Goal: Task Accomplishment & Management: Manage account settings

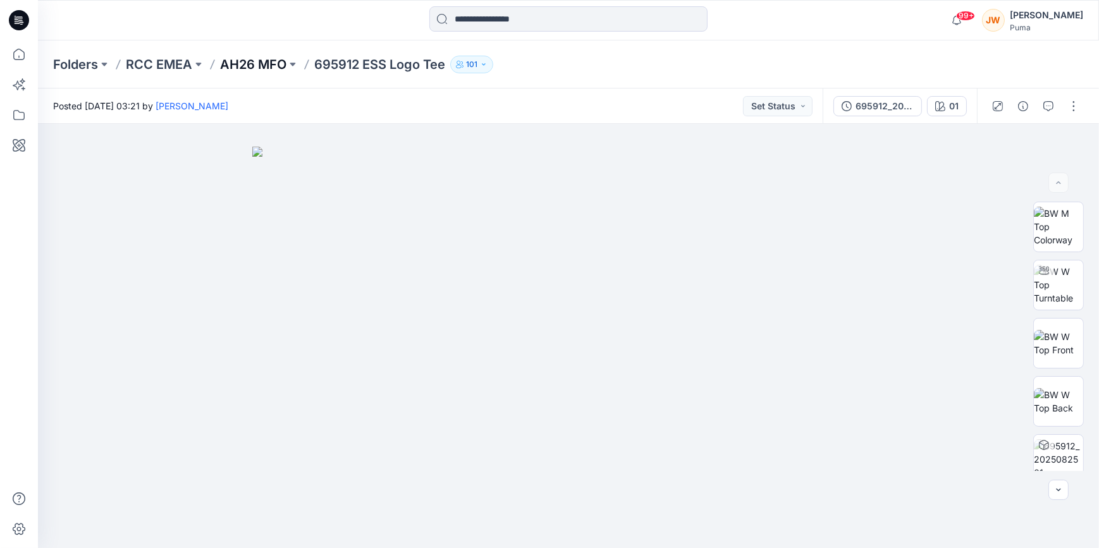
click at [251, 60] on p "AH26 MFO" at bounding box center [253, 65] width 66 height 18
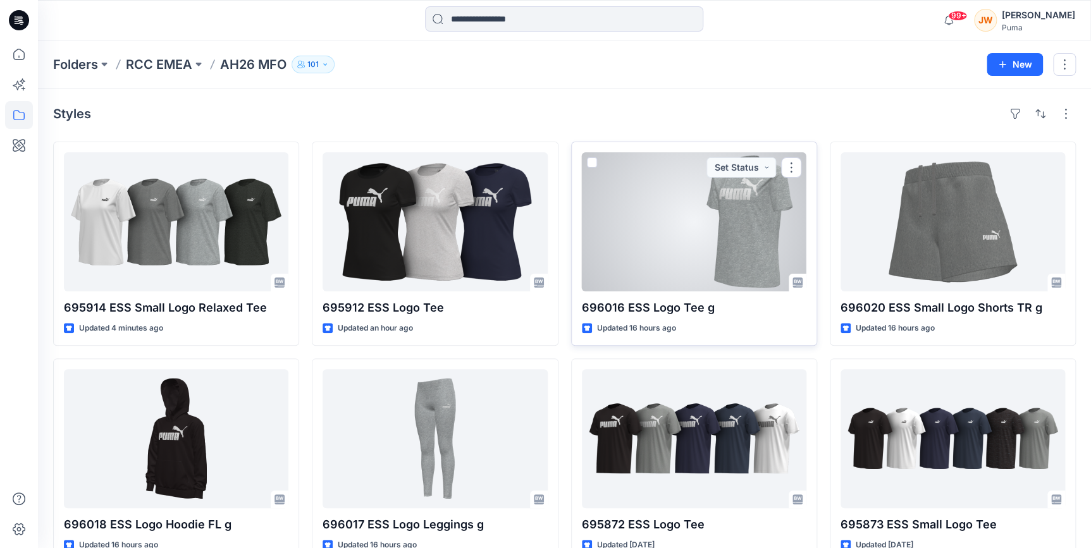
click at [735, 255] on div at bounding box center [694, 221] width 224 height 139
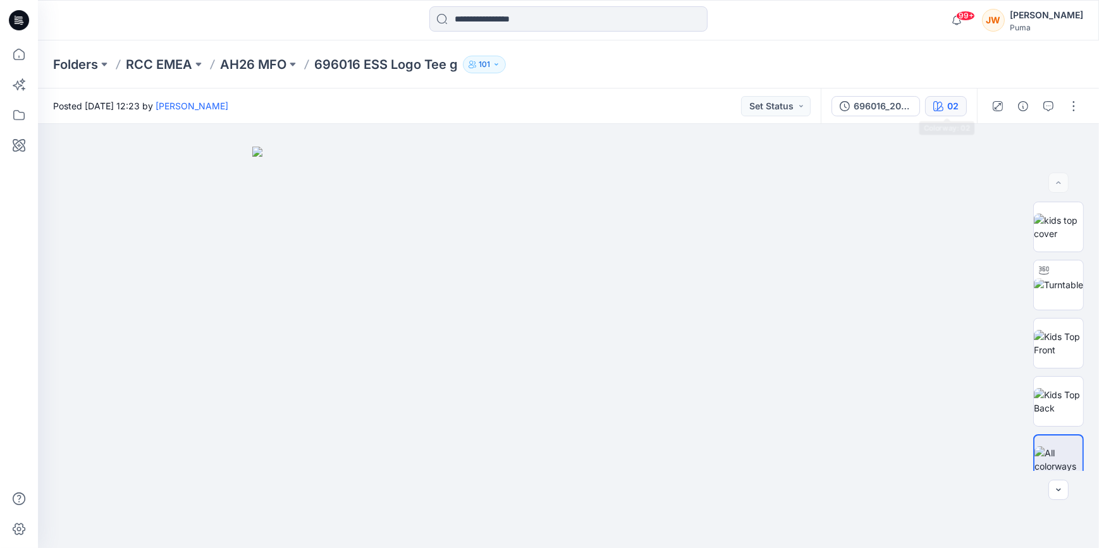
click at [958, 107] on div "02" at bounding box center [952, 106] width 11 height 14
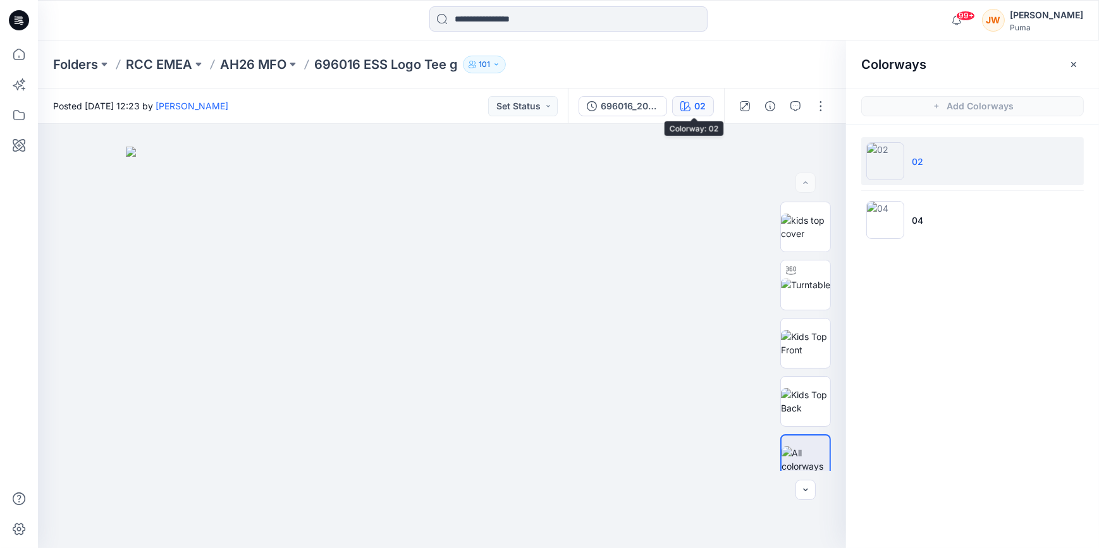
click at [701, 107] on div "02" at bounding box center [699, 106] width 11 height 14
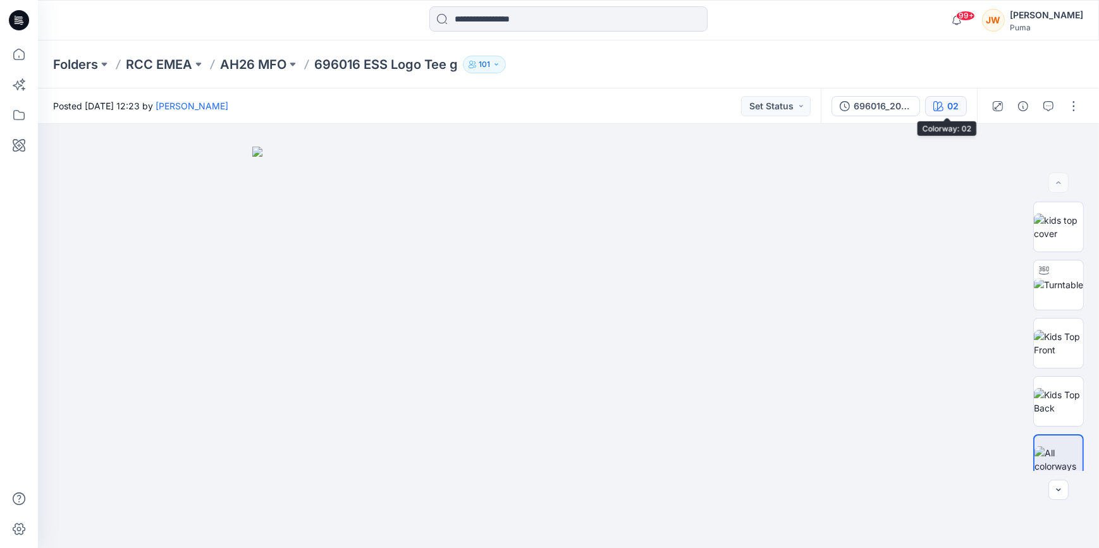
click at [942, 97] on button "02" at bounding box center [946, 106] width 42 height 20
click at [942, 97] on div at bounding box center [972, 294] width 253 height 508
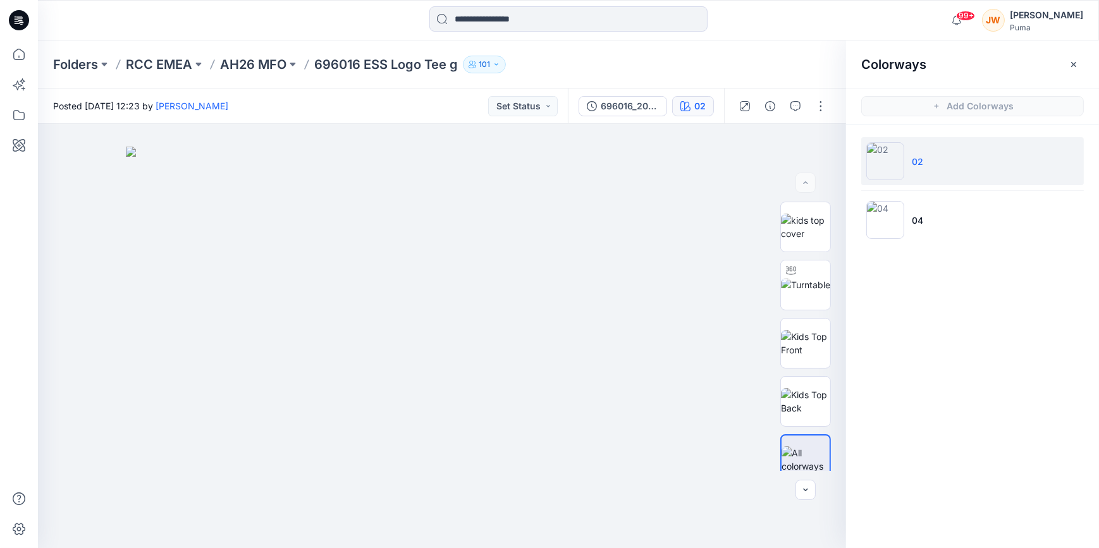
click at [886, 157] on img at bounding box center [885, 161] width 38 height 38
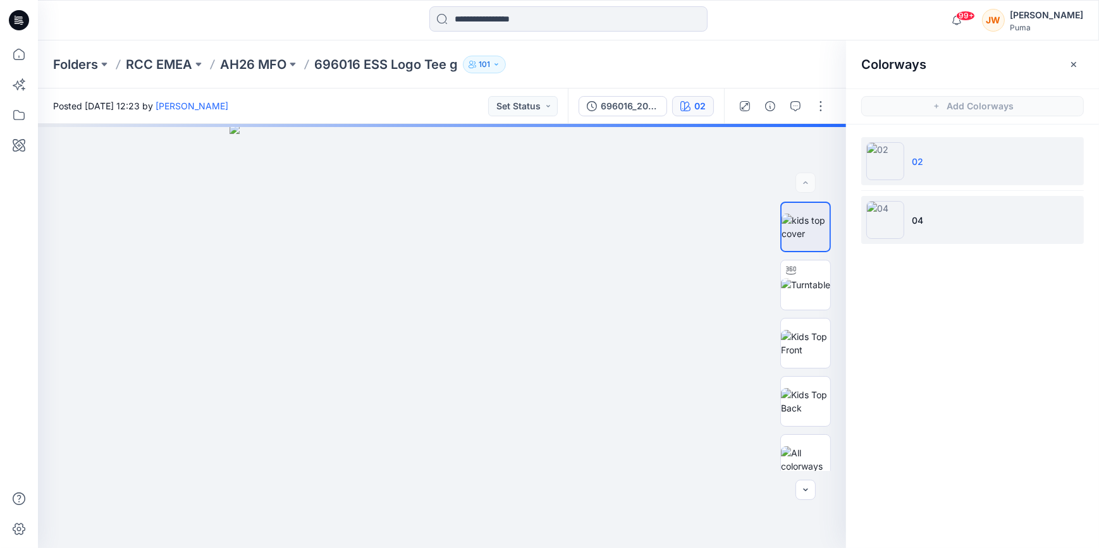
click at [890, 221] on img at bounding box center [885, 220] width 38 height 38
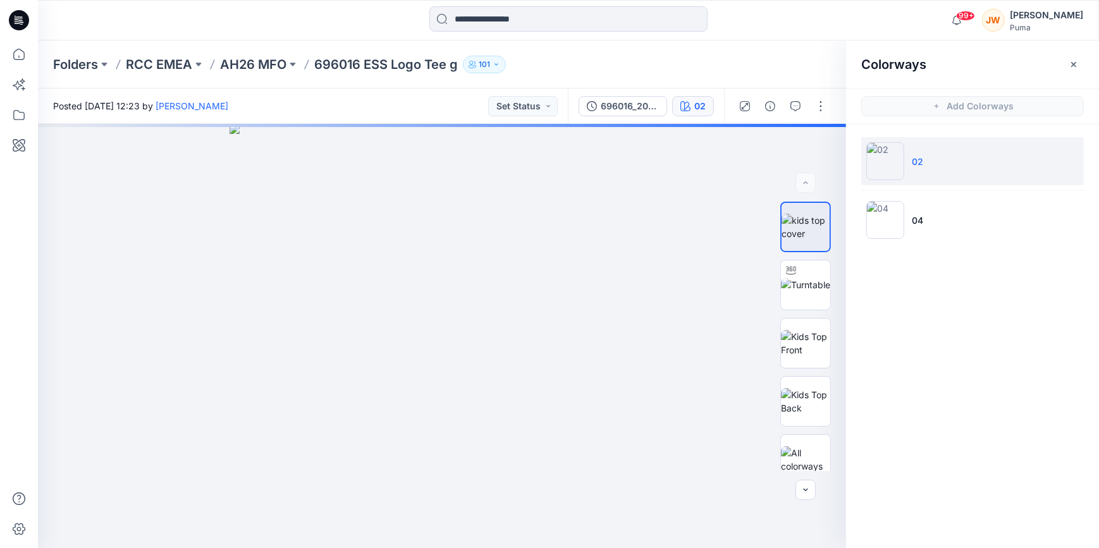
click at [897, 153] on img at bounding box center [885, 161] width 38 height 38
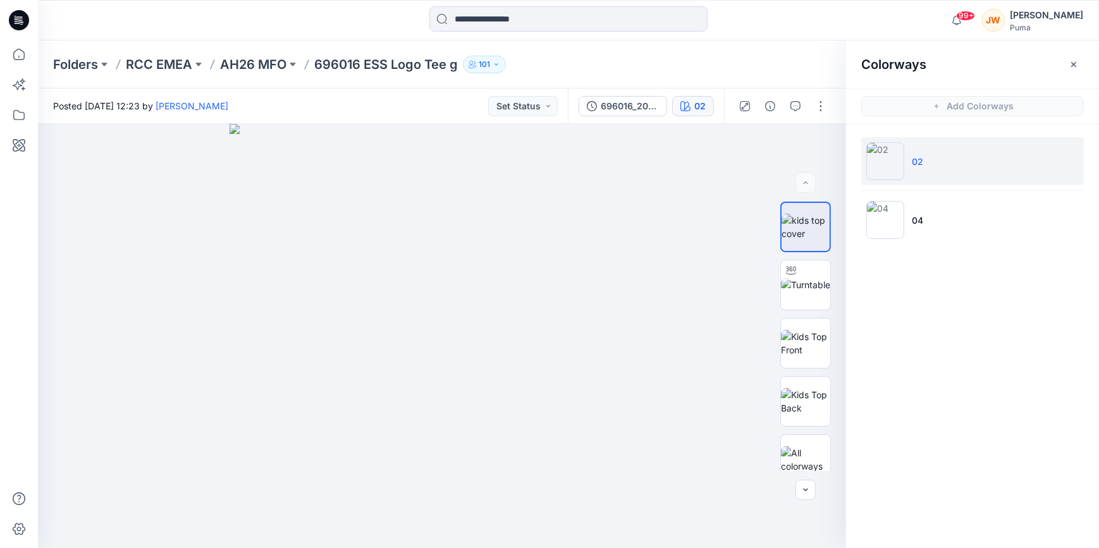
click at [725, 73] on div "Folders RCC EMEA AH26 MFO 696016 ESS Logo Tee g 101" at bounding box center [519, 65] width 932 height 18
click at [278, 63] on p "AH26 MFO" at bounding box center [253, 65] width 66 height 18
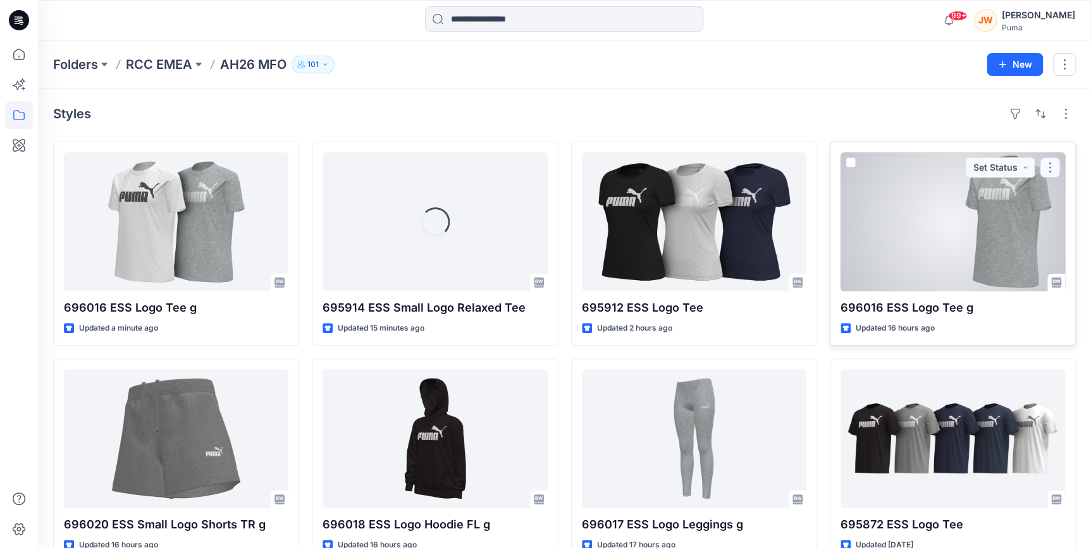
click at [1051, 168] on button "button" at bounding box center [1049, 167] width 20 height 20
click at [1050, 168] on button "button" at bounding box center [1049, 167] width 20 height 20
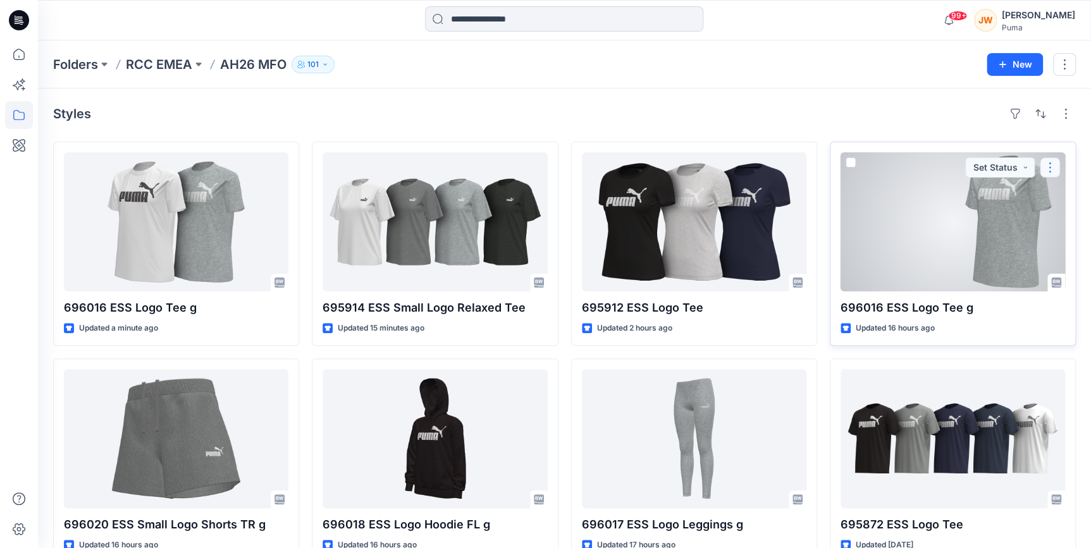
click at [1047, 168] on button "button" at bounding box center [1049, 167] width 20 height 20
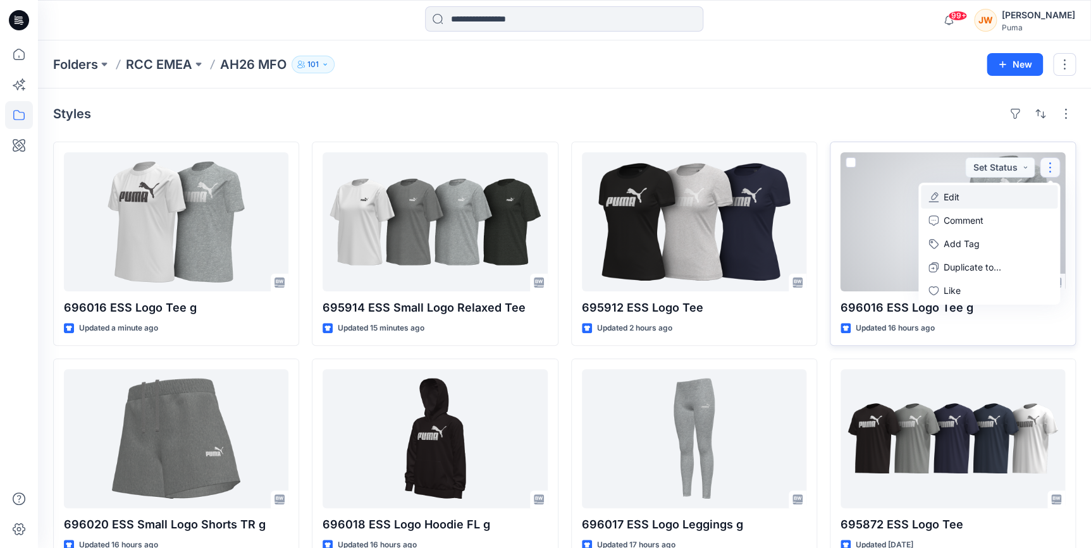
click at [947, 193] on p "Edit" at bounding box center [951, 196] width 16 height 13
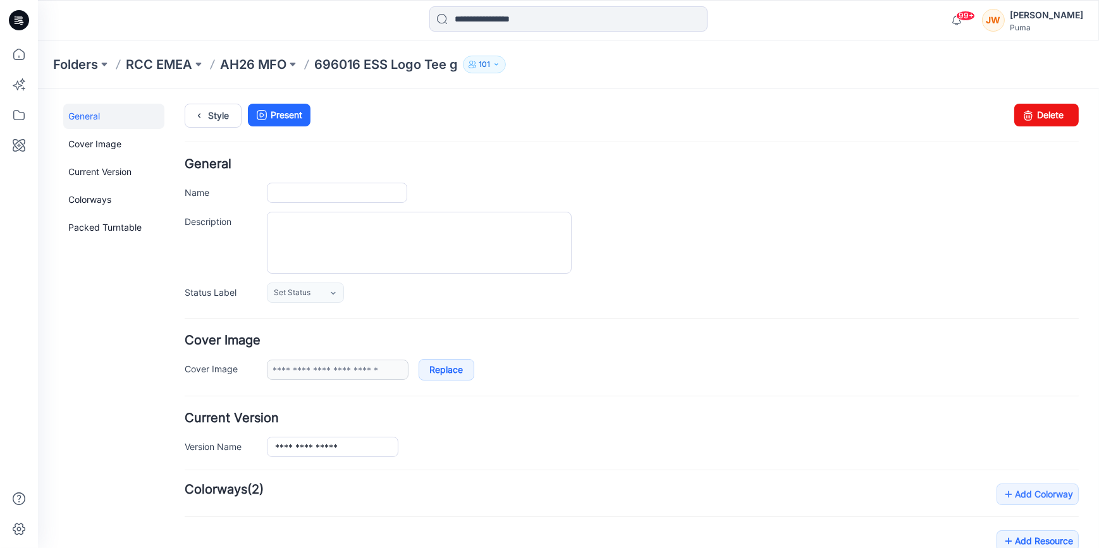
type input "**********"
type input "**"
type input "**********"
drag, startPoint x: 1043, startPoint y: 125, endPoint x: 633, endPoint y: 144, distance: 410.7
click at [1043, 125] on link "Delete" at bounding box center [1046, 114] width 64 height 23
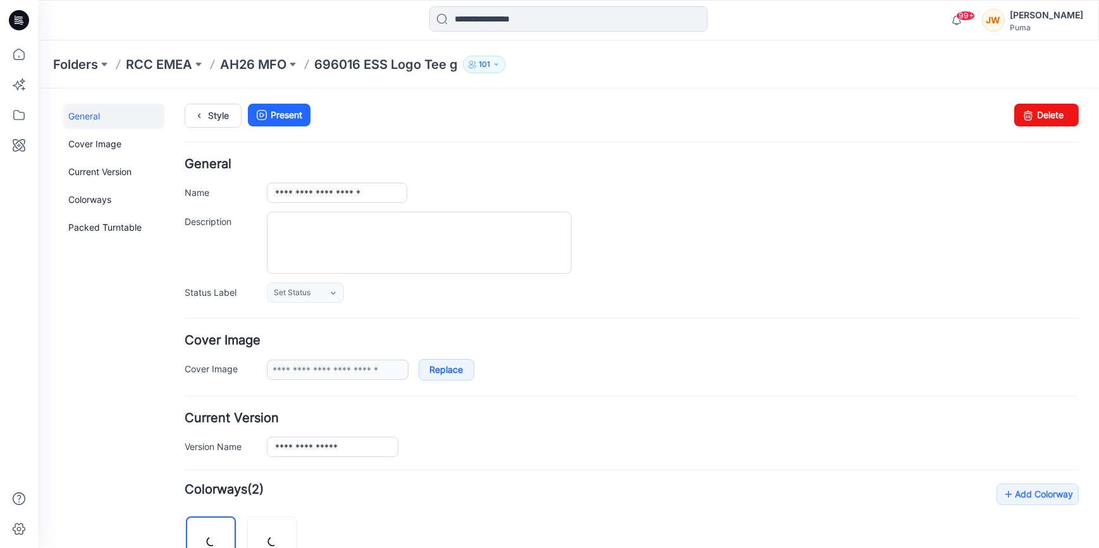
click at [595, 56] on div "Folders RCC EMEA AH26 MFO 696016 ESS Logo Tee g 101" at bounding box center [519, 65] width 932 height 18
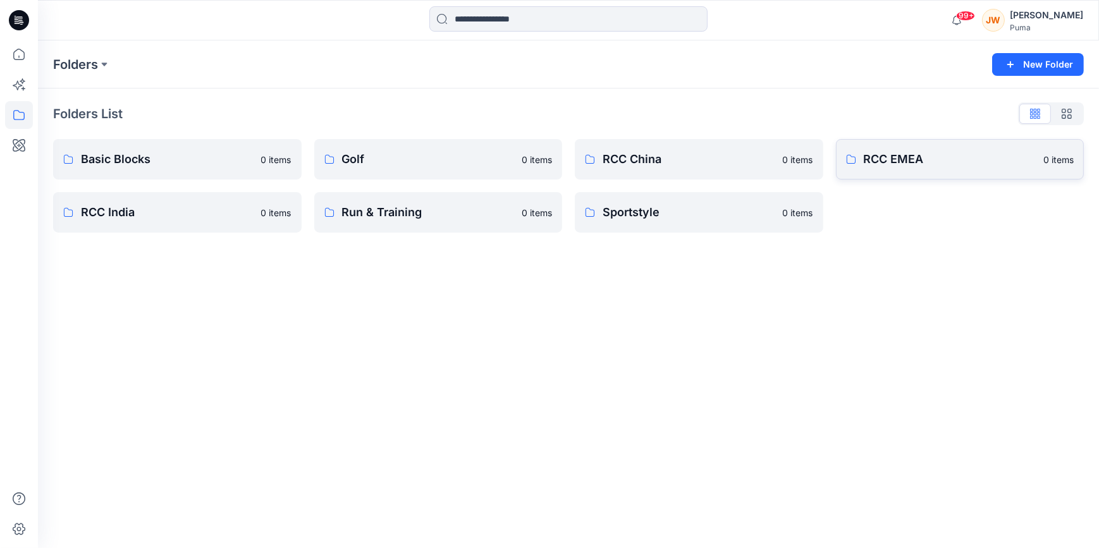
click at [902, 159] on p "RCC EMEA" at bounding box center [950, 159] width 173 height 18
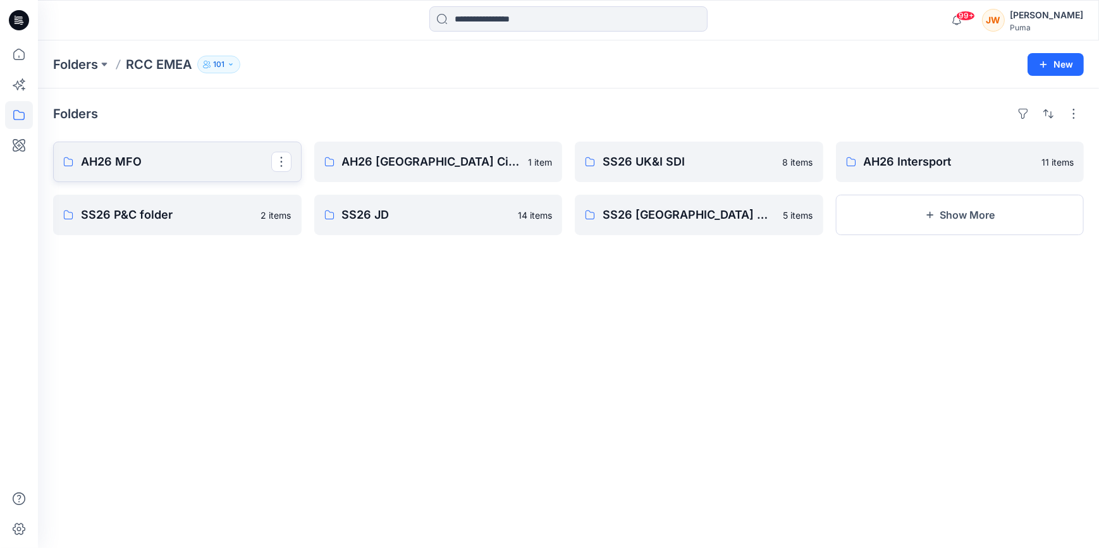
click at [132, 156] on p "AH26 MFO" at bounding box center [176, 162] width 190 height 18
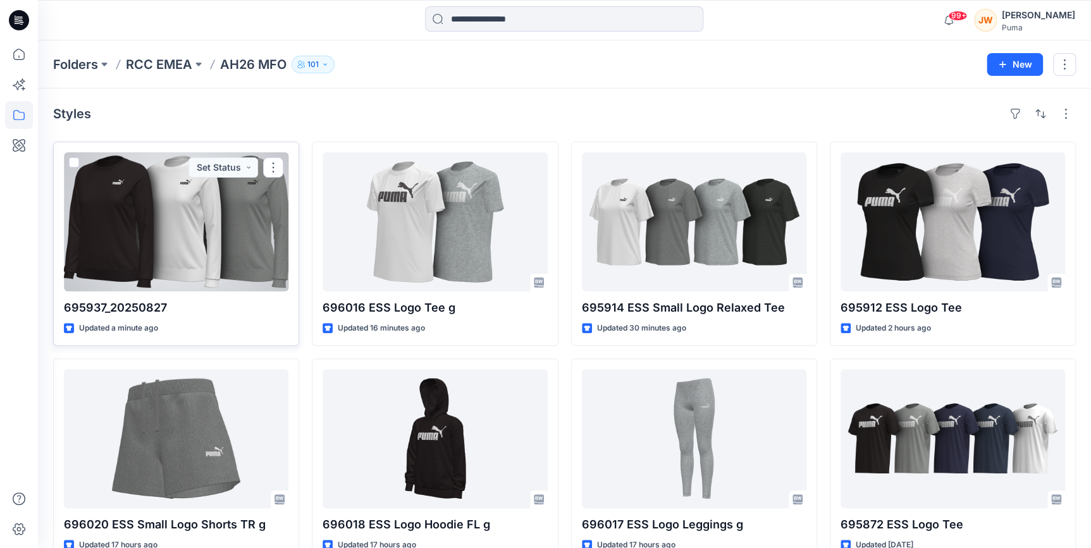
click at [179, 255] on div at bounding box center [176, 221] width 224 height 139
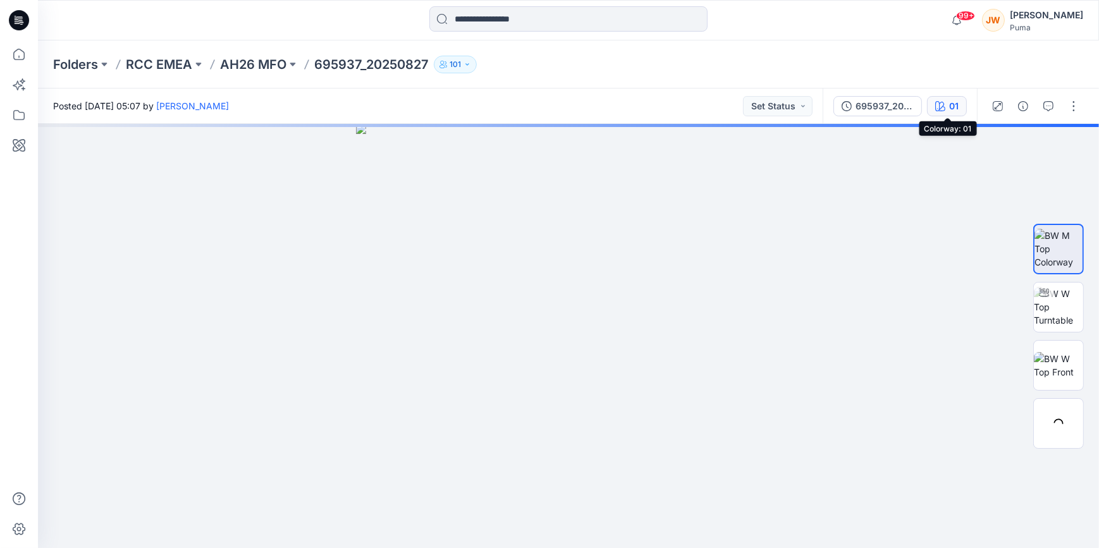
click at [955, 107] on div "01" at bounding box center [953, 106] width 9 height 14
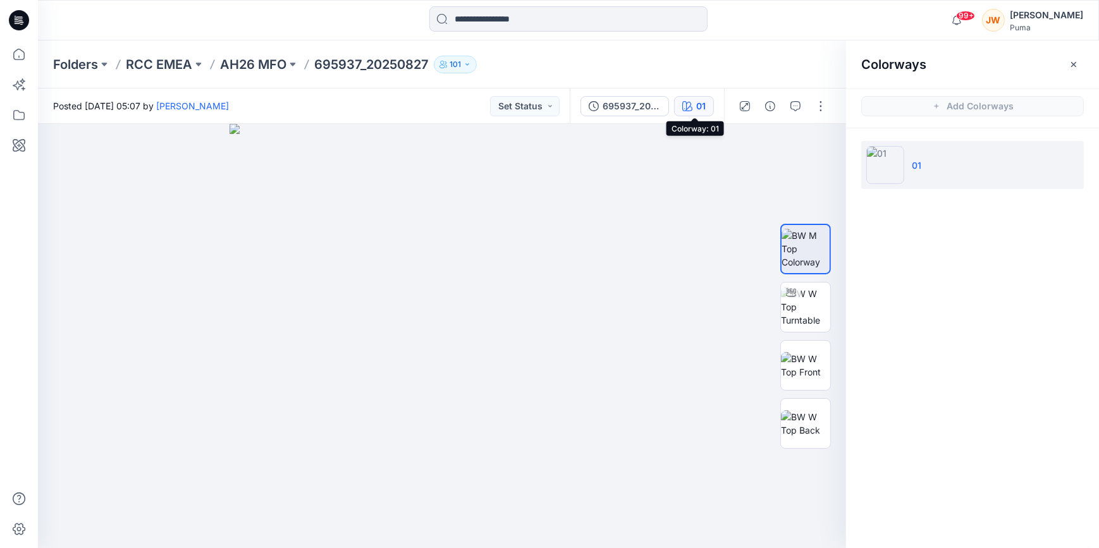
click at [696, 115] on button "01" at bounding box center [694, 106] width 40 height 20
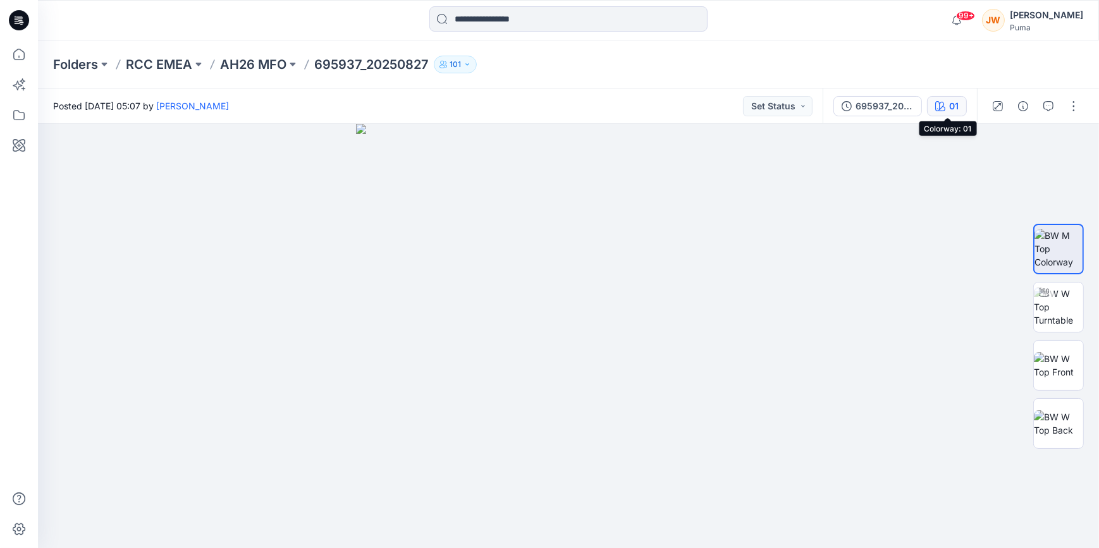
click at [953, 100] on div "01" at bounding box center [953, 106] width 9 height 14
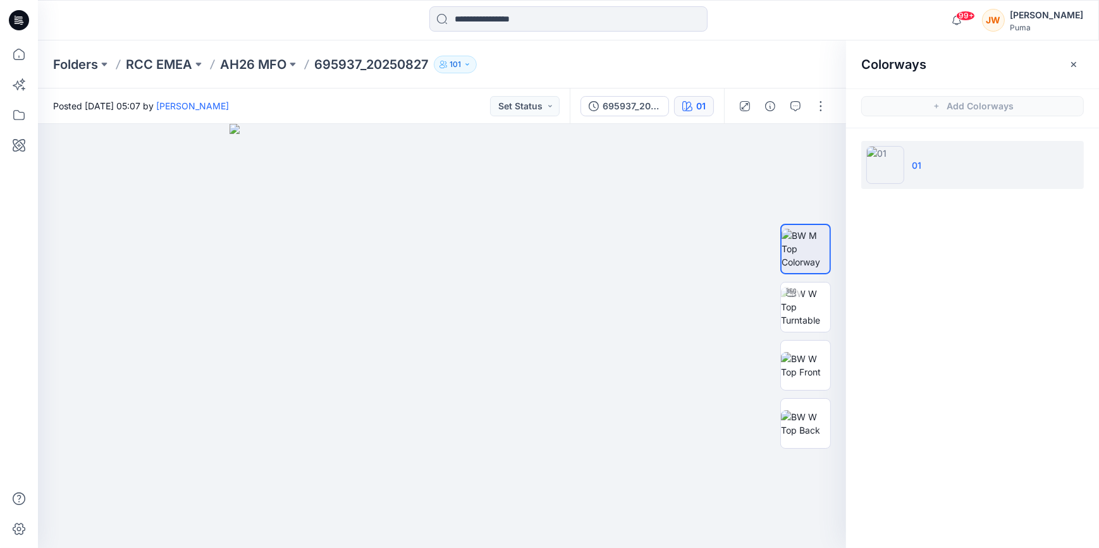
click at [730, 70] on div "Folders RCC EMEA AH26 MFO 695937_20250827 101" at bounding box center [519, 65] width 932 height 18
click at [367, 67] on p "695937_20250827" at bounding box center [371, 65] width 114 height 18
click at [695, 106] on button "01" at bounding box center [694, 106] width 40 height 20
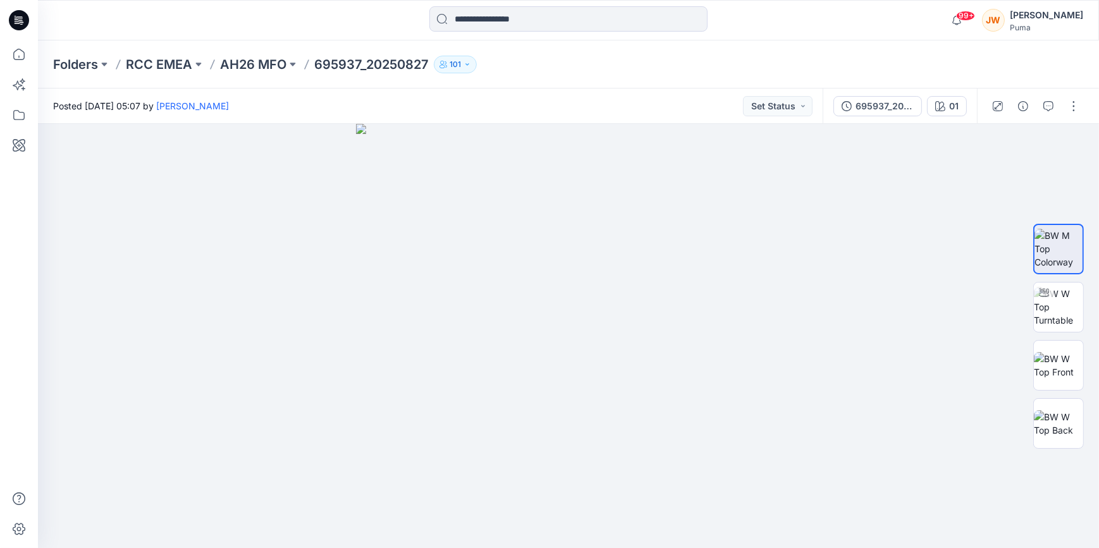
click at [365, 58] on p "695937_20250827" at bounding box center [371, 65] width 114 height 18
click at [366, 63] on p "695937_20250827" at bounding box center [371, 65] width 114 height 18
click at [268, 66] on p "AH26 MFO" at bounding box center [253, 65] width 66 height 18
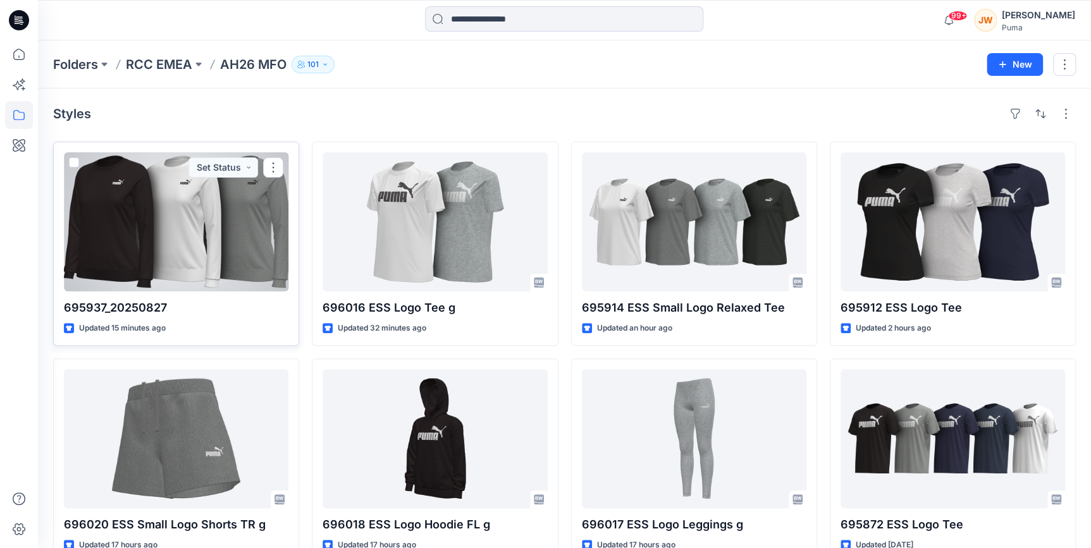
click at [200, 238] on div at bounding box center [176, 221] width 224 height 139
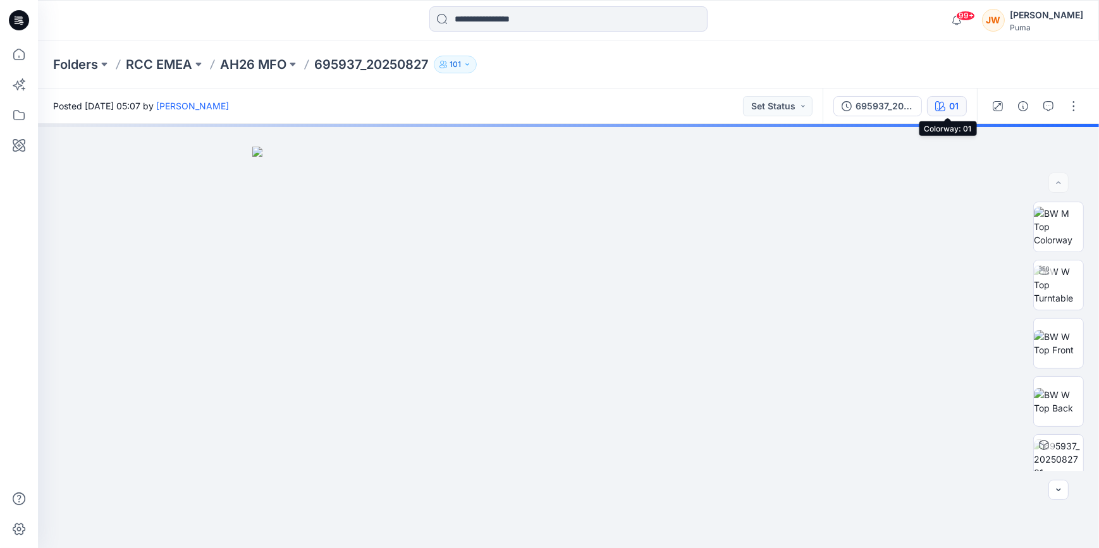
click at [957, 108] on div "01" at bounding box center [953, 106] width 9 height 14
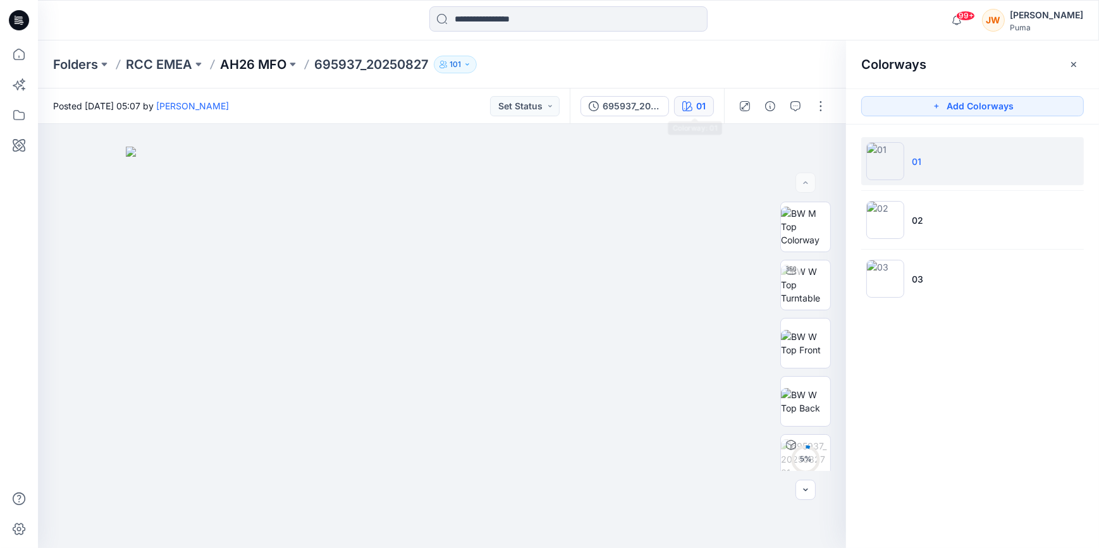
click at [252, 68] on p "AH26 MFO" at bounding box center [253, 65] width 66 height 18
